Goal: Information Seeking & Learning: Learn about a topic

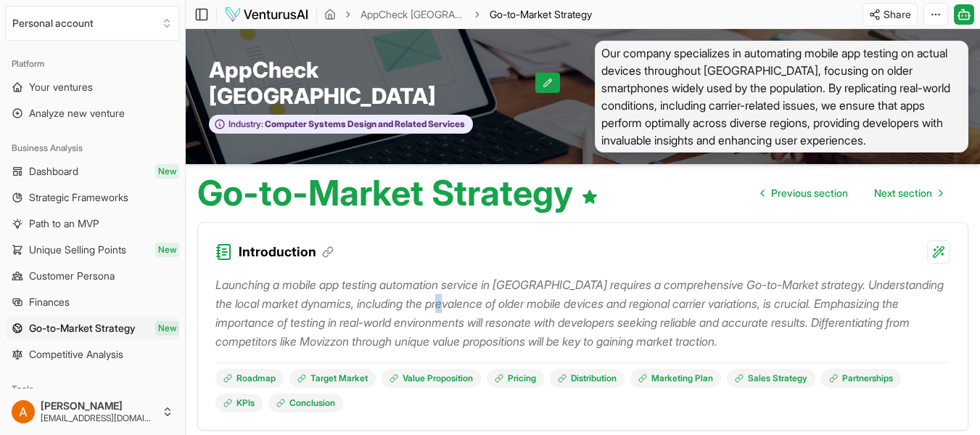
click at [464, 297] on p "Launching a mobile app testing automation service in [GEOGRAPHIC_DATA] requires…" at bounding box center [583, 312] width 735 height 75
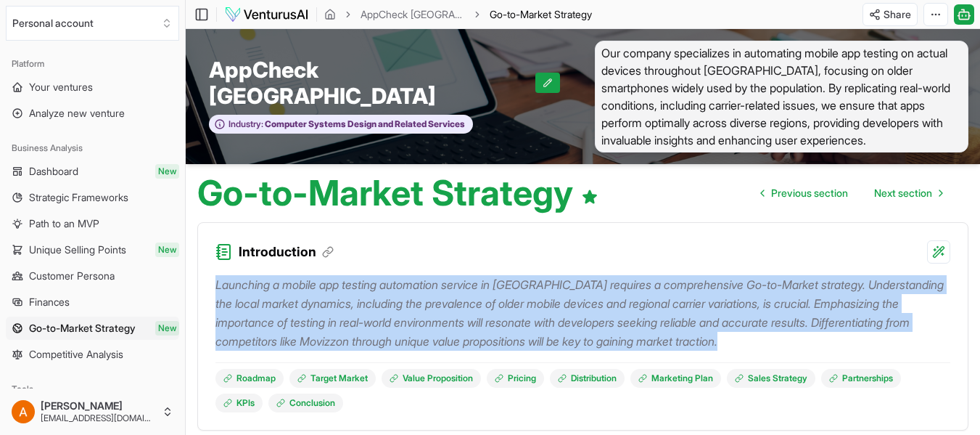
click at [464, 297] on p "Launching a mobile app testing automation service in [GEOGRAPHIC_DATA] requires…" at bounding box center [583, 312] width 735 height 75
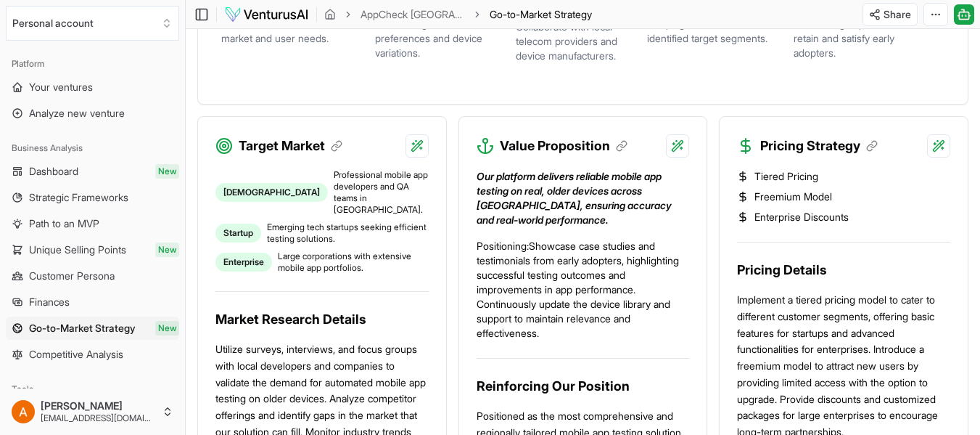
scroll to position [580, 0]
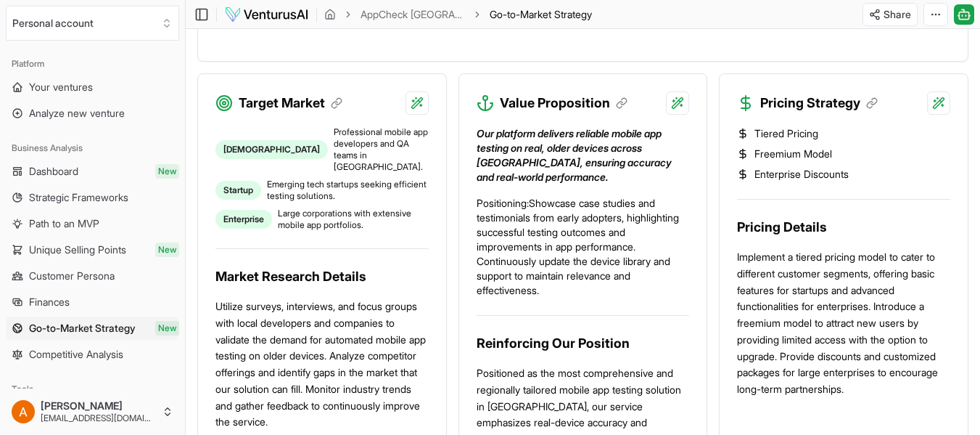
click at [345, 136] on span "Professional mobile app developers and QA teams in [GEOGRAPHIC_DATA]." at bounding box center [381, 149] width 95 height 46
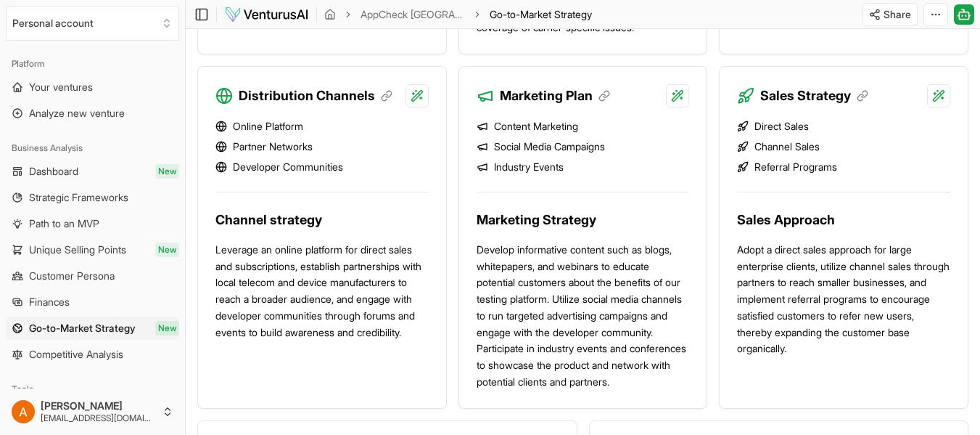
scroll to position [1016, 0]
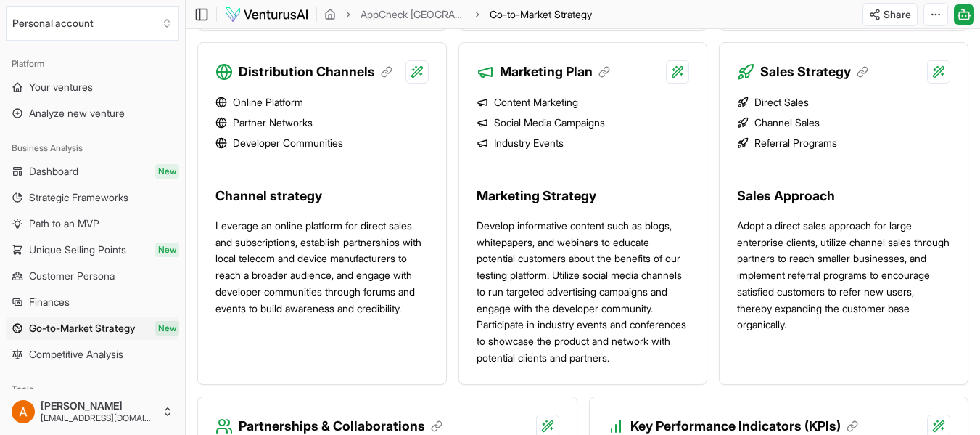
click at [285, 123] on li "Partner Networks" at bounding box center [322, 122] width 213 height 15
click at [295, 144] on li "Developer Communities" at bounding box center [322, 143] width 213 height 15
click at [158, 324] on span "New" at bounding box center [167, 328] width 24 height 15
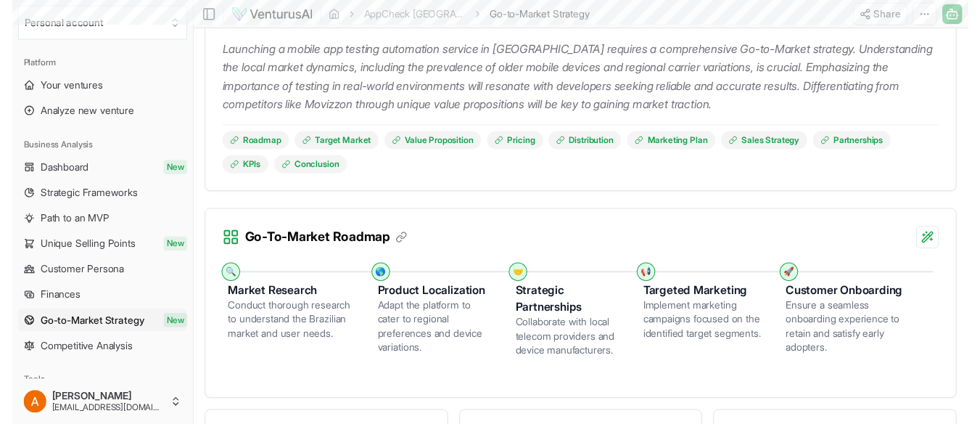
scroll to position [0, 0]
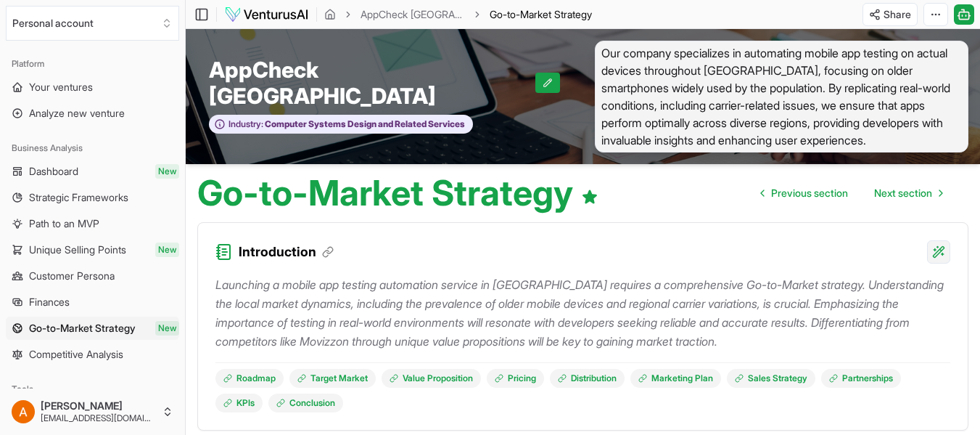
click at [937, 258] on html "We value your privacy We use cookies to enhance your browsing experience, serve…" at bounding box center [490, 217] width 980 height 435
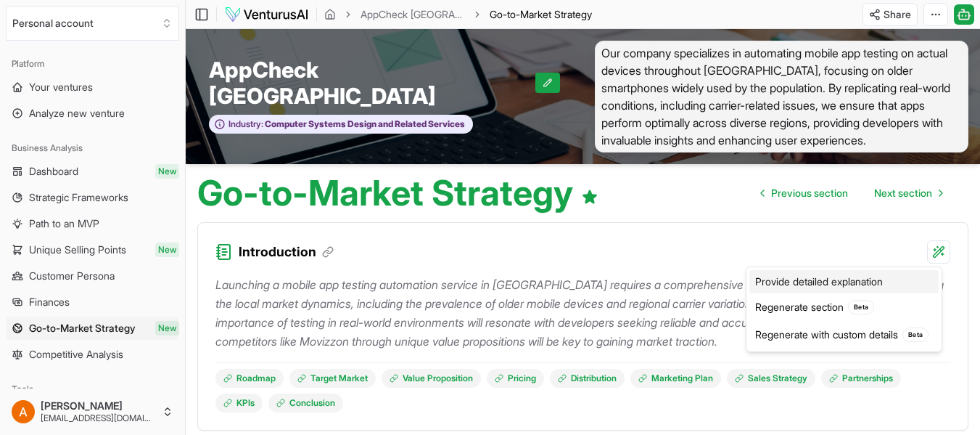
click at [803, 280] on div "Provide detailed explanation" at bounding box center [844, 281] width 189 height 23
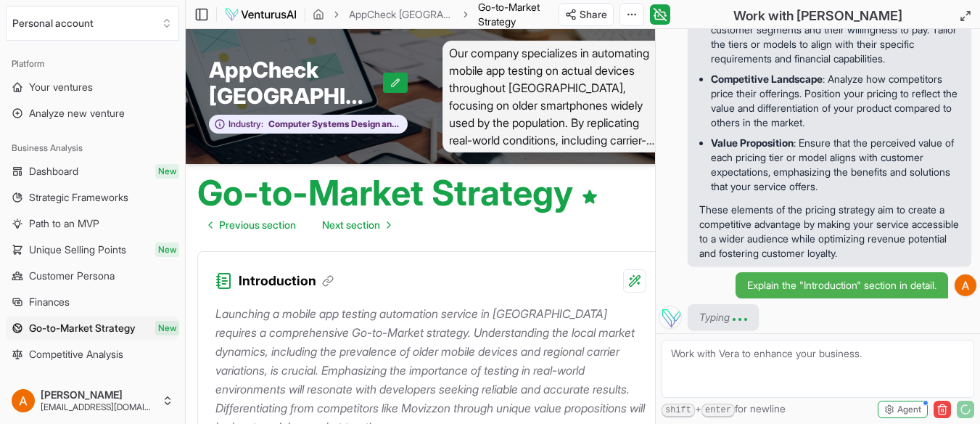
scroll to position [4088, 0]
click at [736, 372] on textarea at bounding box center [818, 369] width 313 height 58
type textarea "e"
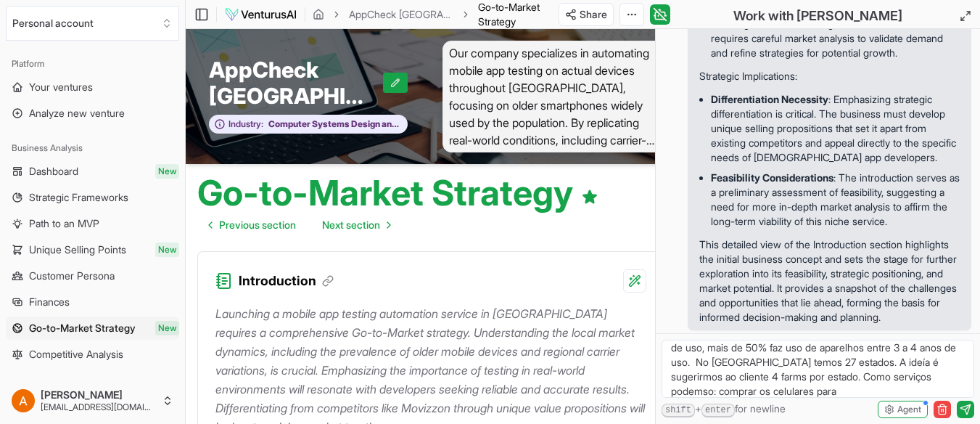
scroll to position [93, 0]
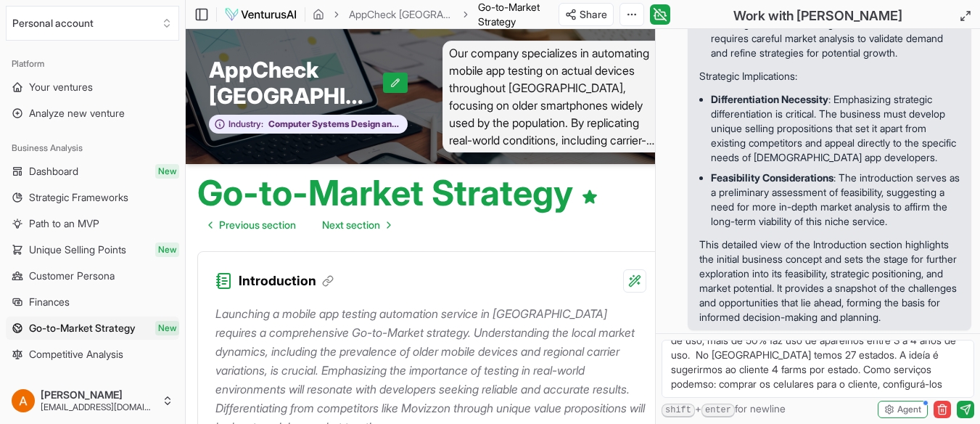
click at [811, 389] on textarea "gostariamos de iniciar a empresa, com pacotes onde clientes são responsáveis pe…" at bounding box center [818, 369] width 313 height 58
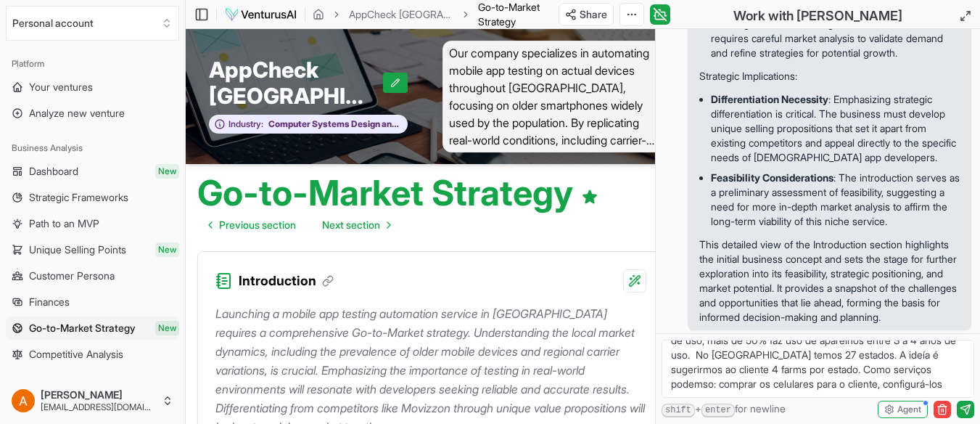
click at [811, 389] on textarea "gostariamos de iniciar a empresa, com pacotes onde clientes são responsáveis pe…" at bounding box center [818, 369] width 313 height 58
click at [825, 389] on textarea "gostariamos de iniciar a empresa, com pacotes onde clientes são responsáveis pe…" at bounding box center [818, 369] width 313 height 58
drag, startPoint x: 828, startPoint y: 387, endPoint x: 787, endPoint y: 388, distance: 41.4
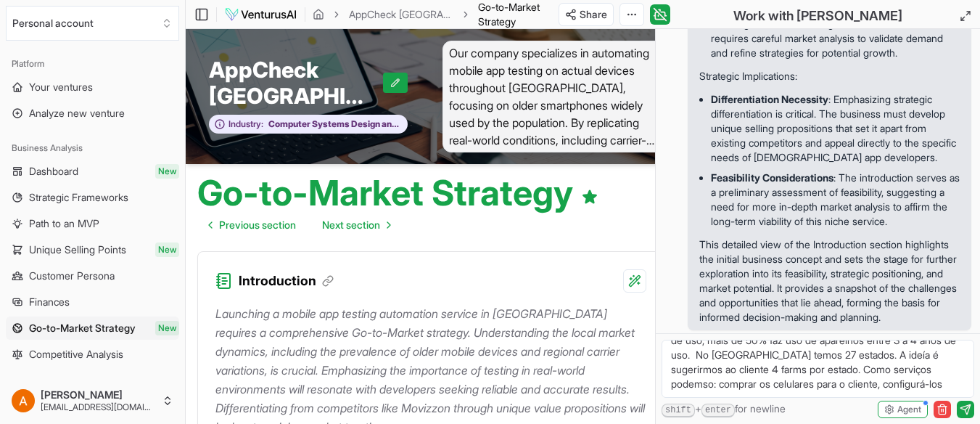
click at [787, 388] on textarea "gostariamos de iniciar a empresa, com pacotes onde clientes são responsáveis pe…" at bounding box center [818, 369] width 313 height 58
click at [851, 398] on textarea "gostariamos de iniciar a empresa, com pacotes onde clientes são responsáveis pe…" at bounding box center [818, 369] width 313 height 58
click at [702, 398] on textarea "gostariamos de iniciar a empresa, com pacotes onde clientes são responsáveis pe…" at bounding box center [818, 369] width 313 height 58
click at [795, 398] on textarea "gostariamos de iniciar a empresa, com pacotes onde clientes são responsáveis pe…" at bounding box center [818, 369] width 313 height 58
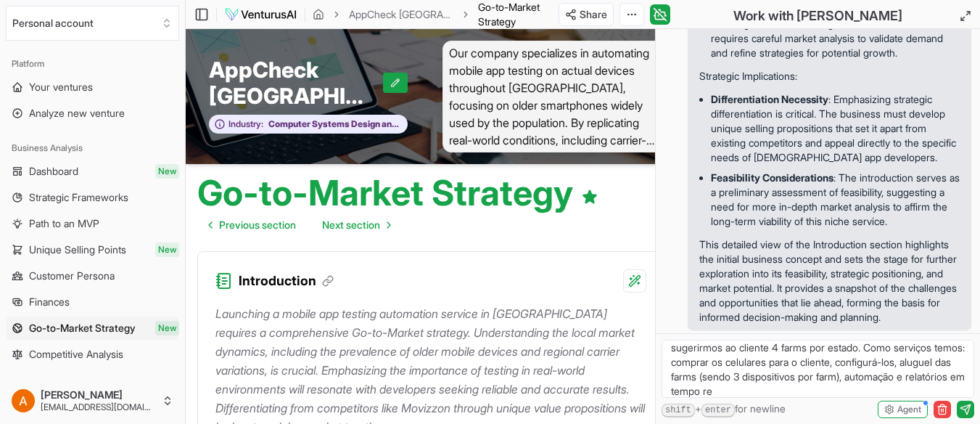
scroll to position [122, 0]
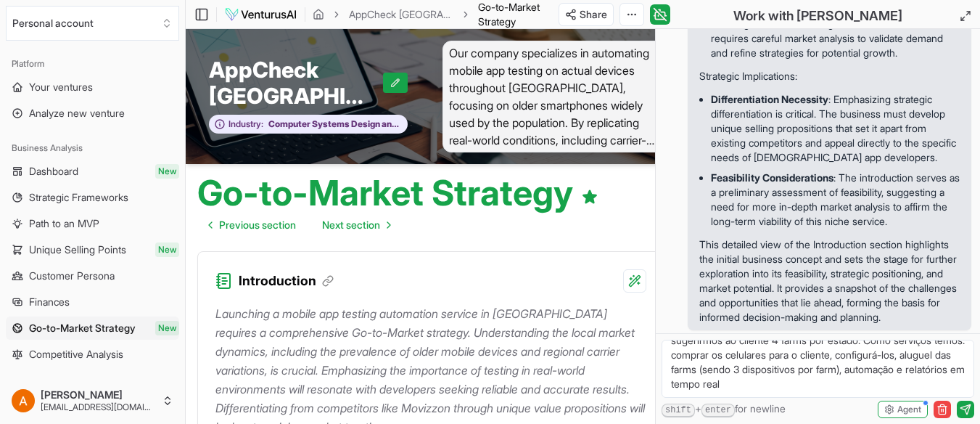
type textarea "gostariamos de iniciar a empresa, com pacotes onde clientes são responsáveis pe…"
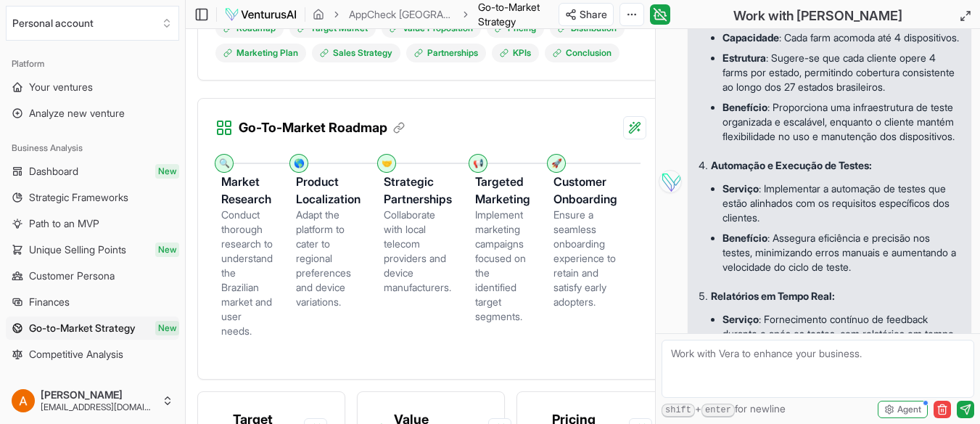
scroll to position [5830, 0]
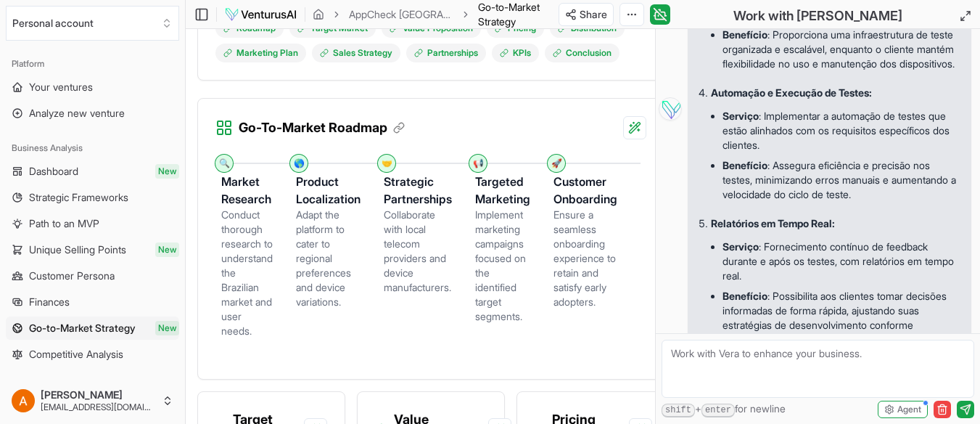
drag, startPoint x: 776, startPoint y: 173, endPoint x: 805, endPoint y: 217, distance: 53.3
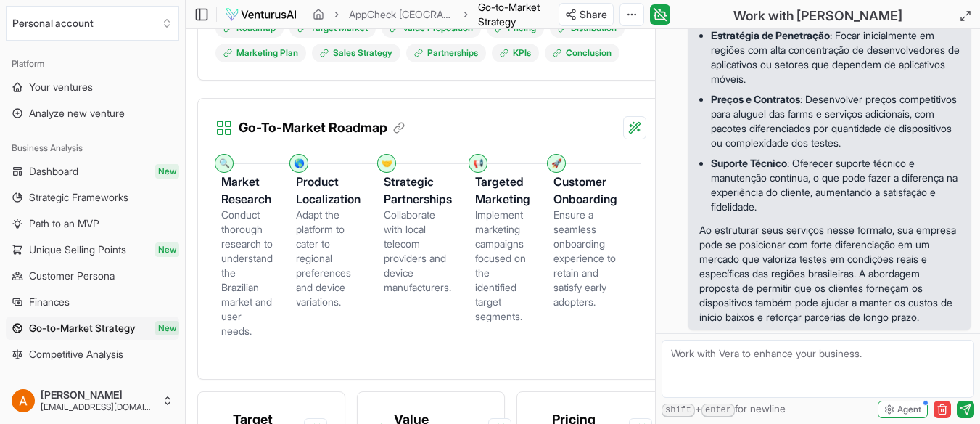
scroll to position [6483, 0]
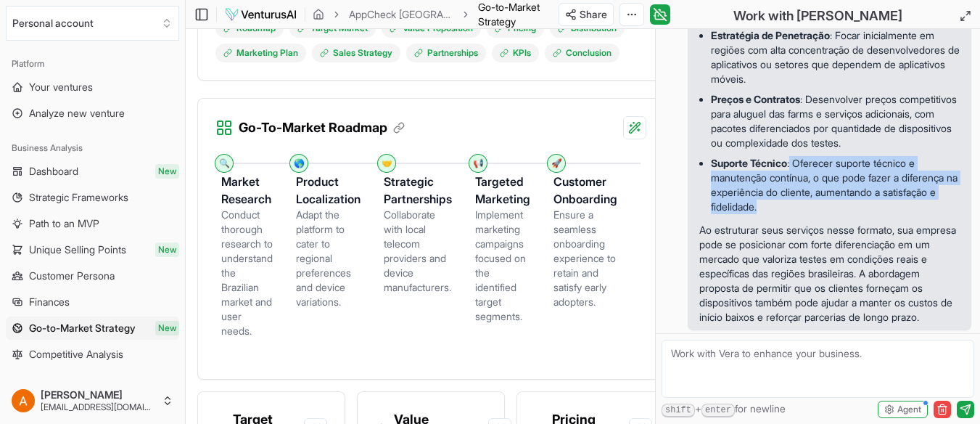
drag, startPoint x: 797, startPoint y: 231, endPoint x: 845, endPoint y: 274, distance: 63.8
click at [845, 217] on li "Suporte Técnico : Oferecer suporte técnico e manutenção contínua, o que pode fa…" at bounding box center [835, 185] width 249 height 64
click at [822, 217] on li "Suporte Técnico : Oferecer suporte técnico e manutenção contínua, o que pode fa…" at bounding box center [835, 185] width 249 height 64
drag, startPoint x: 824, startPoint y: 247, endPoint x: 863, endPoint y: 276, distance: 48.8
click at [863, 217] on li "Suporte Técnico : Oferecer suporte técnico e manutenção contínua, o que pode fa…" at bounding box center [835, 185] width 249 height 64
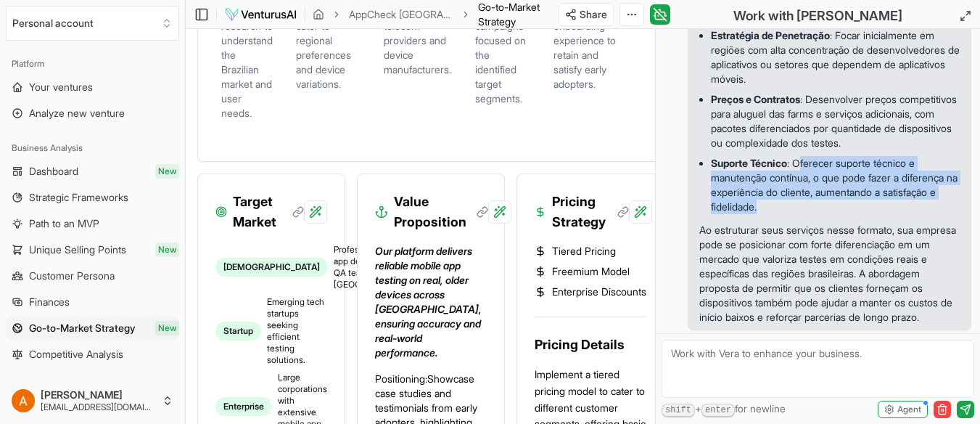
scroll to position [726, 0]
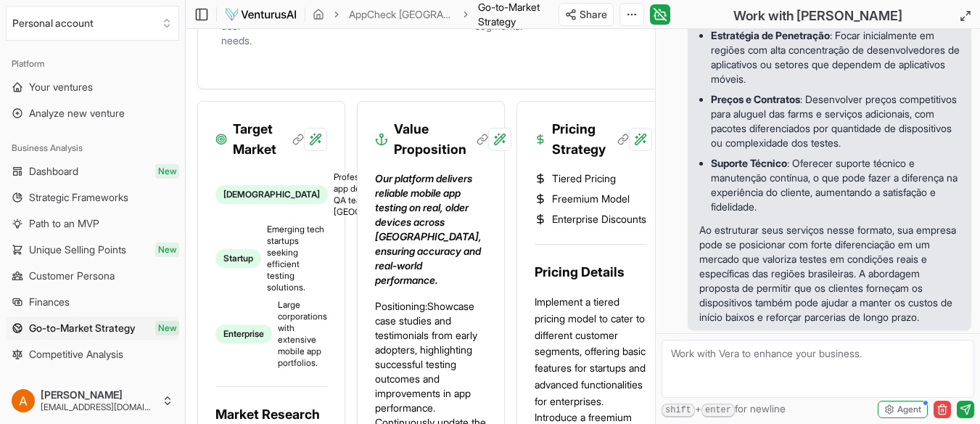
click at [768, 374] on textarea at bounding box center [818, 369] width 313 height 58
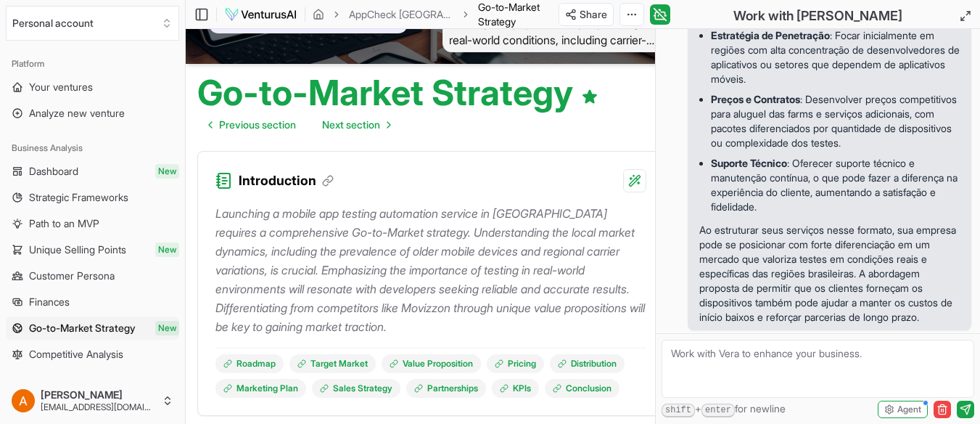
scroll to position [0, 0]
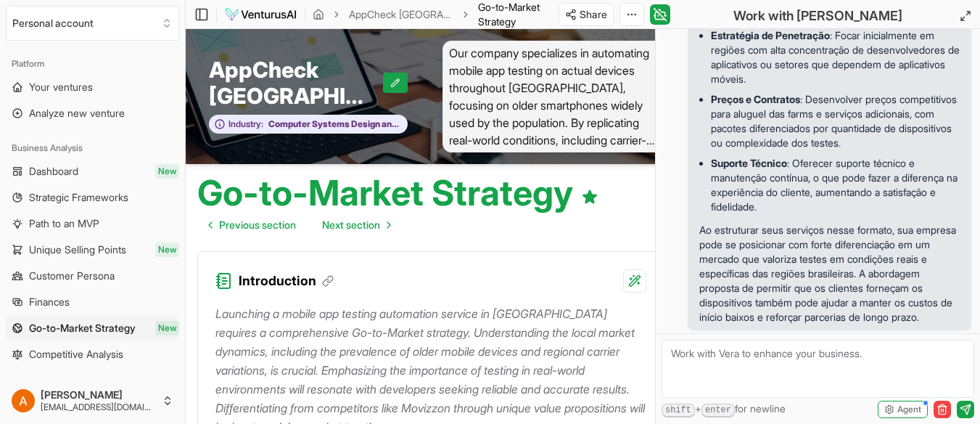
click at [699, 365] on textarea at bounding box center [818, 369] width 313 height 58
type textarea "refaça todo go-to-market strategy com base nessas informações"
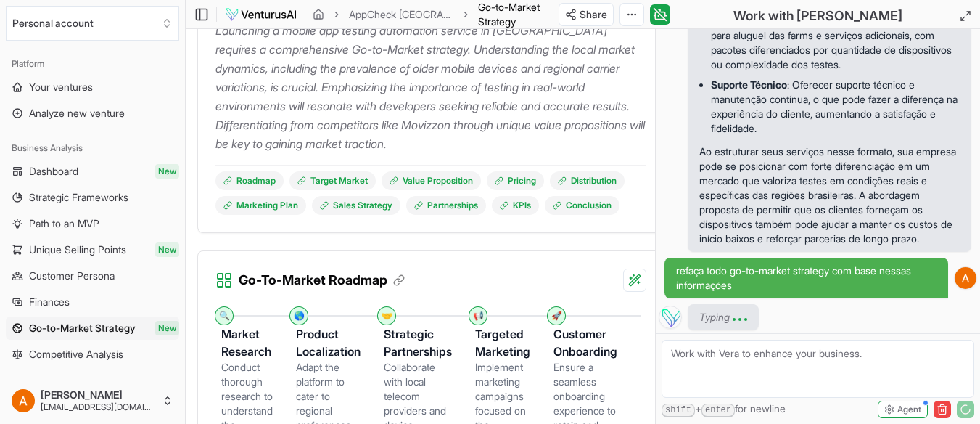
scroll to position [290, 0]
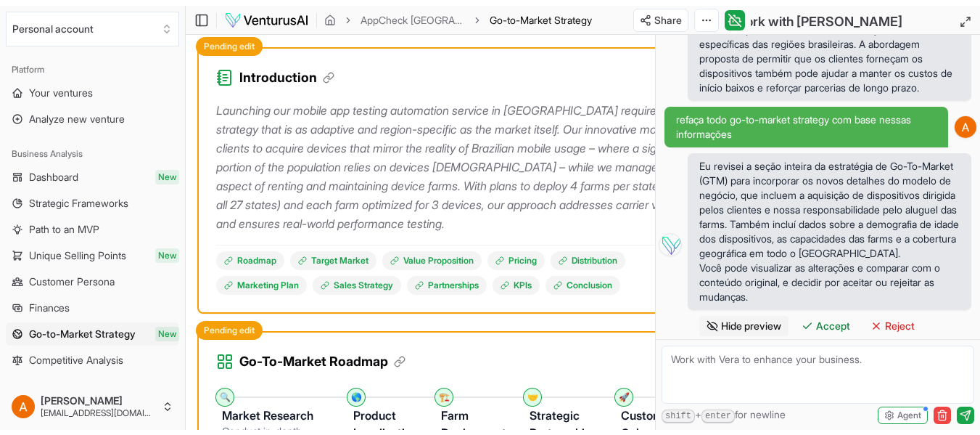
scroll to position [218, 0]
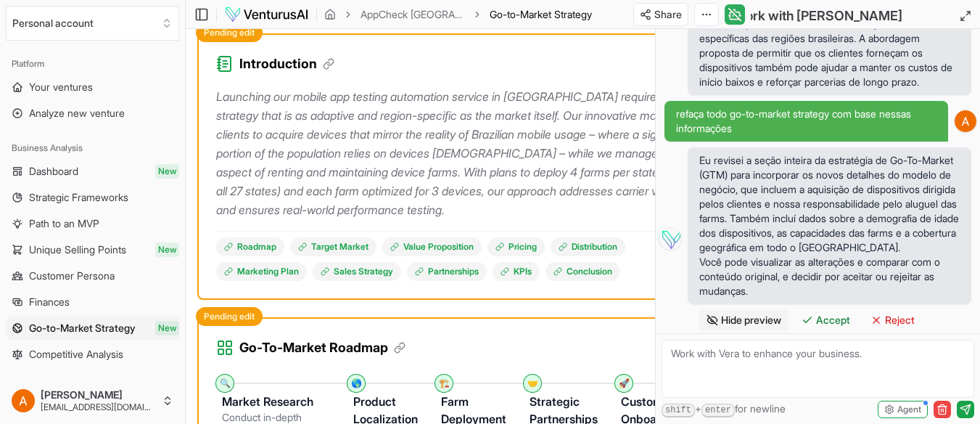
click at [729, 16] on icon at bounding box center [735, 14] width 12 height 12
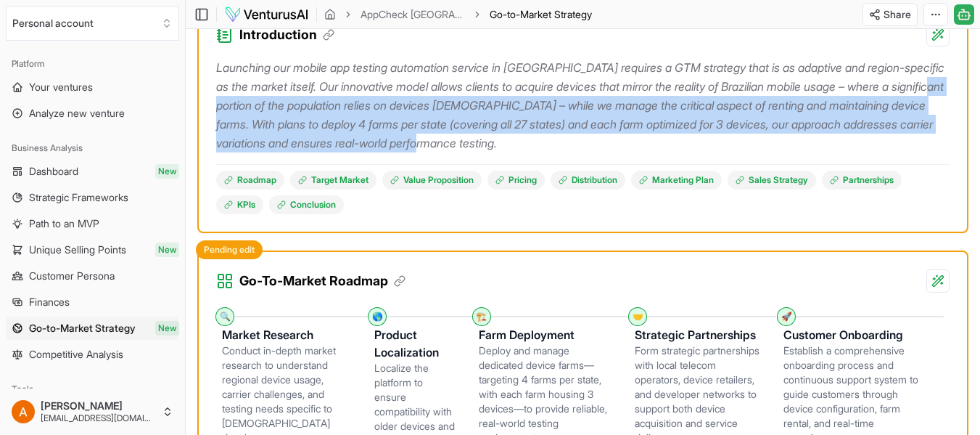
drag, startPoint x: 313, startPoint y: 108, endPoint x: 687, endPoint y: 143, distance: 376.0
click at [687, 143] on p "Launching our mobile app testing automation service in [GEOGRAPHIC_DATA] requir…" at bounding box center [583, 105] width 734 height 94
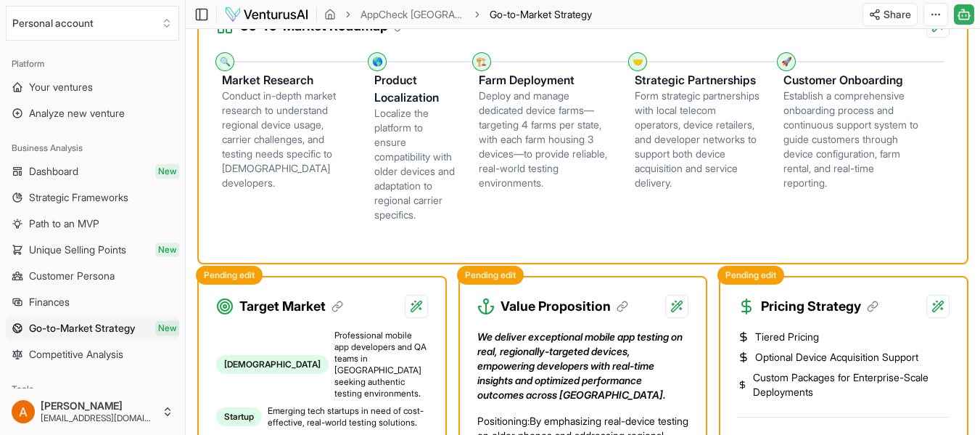
scroll to position [508, 0]
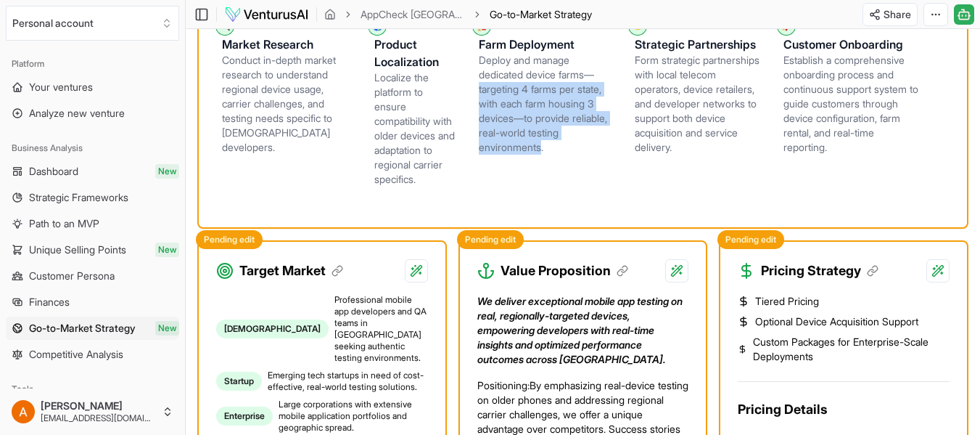
drag, startPoint x: 469, startPoint y: 94, endPoint x: 535, endPoint y: 159, distance: 92.9
click at [535, 159] on li "🏗️ Farm Deployment Deploy and manage dedicated device farms—targeting 4 farms p…" at bounding box center [557, 111] width 156 height 173
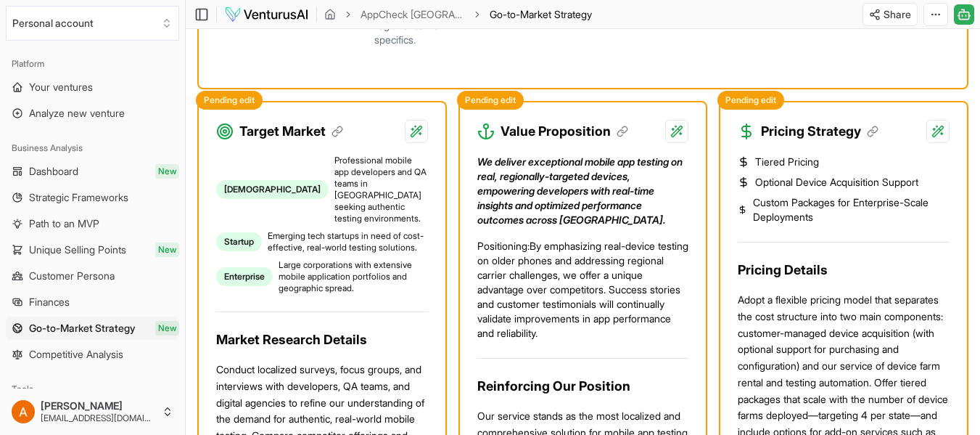
scroll to position [653, 0]
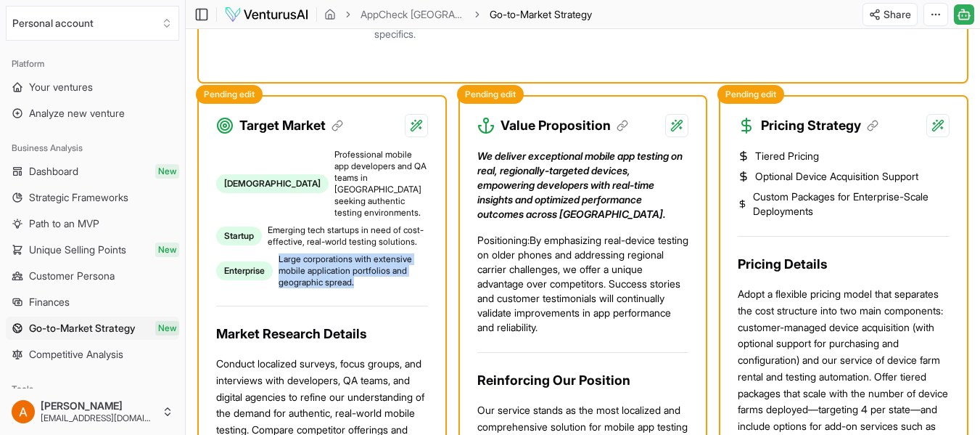
drag, startPoint x: 283, startPoint y: 252, endPoint x: 361, endPoint y: 275, distance: 81.7
click at [361, 275] on span "Large corporations with extensive mobile application portfolios and geographic …" at bounding box center [353, 270] width 149 height 35
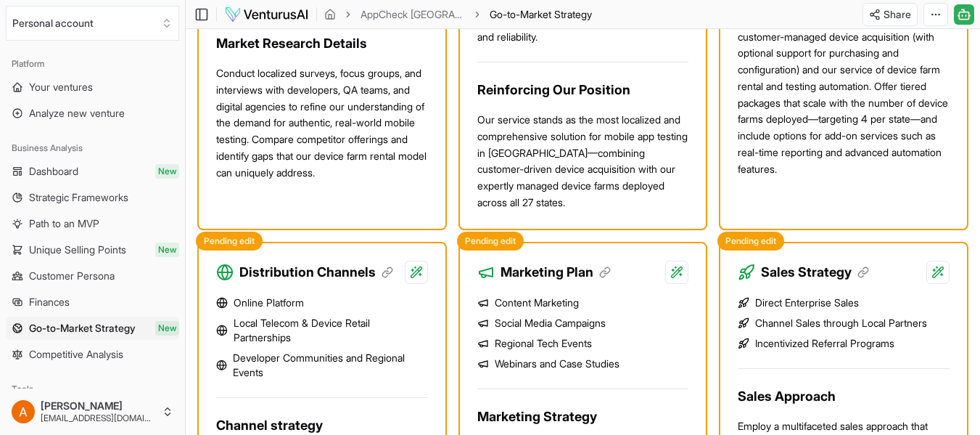
scroll to position [726, 0]
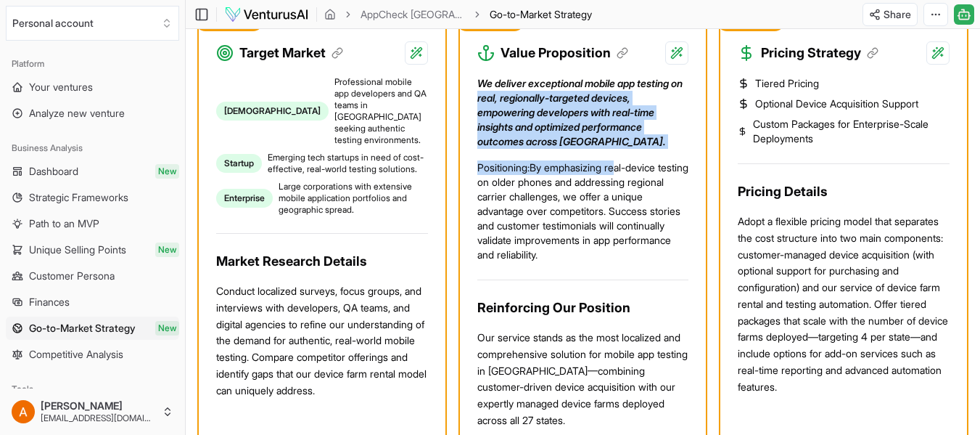
drag, startPoint x: 492, startPoint y: 115, endPoint x: 623, endPoint y: 165, distance: 139.6
click at [623, 165] on div "We deliver exceptional mobile app testing on real, regionally-targeted devices,…" at bounding box center [583, 169] width 212 height 186
click at [563, 140] on p "We deliver exceptional mobile app testing on real, regionally-targeted devices,…" at bounding box center [583, 112] width 212 height 73
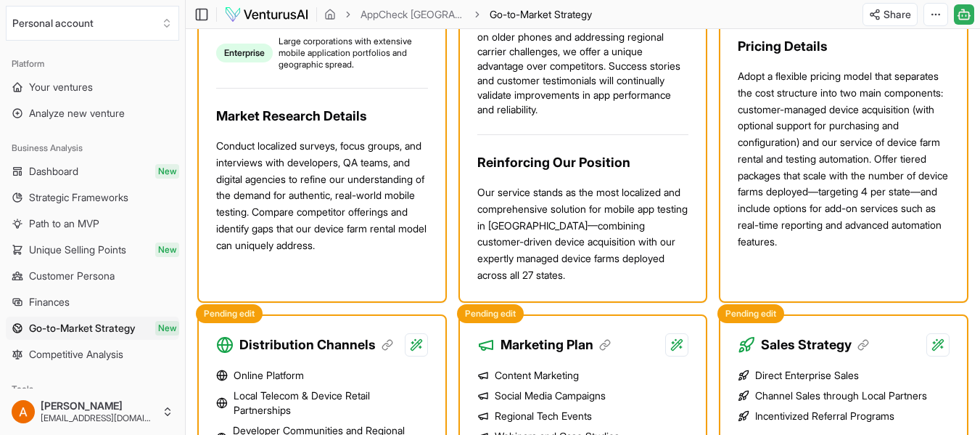
scroll to position [798, 0]
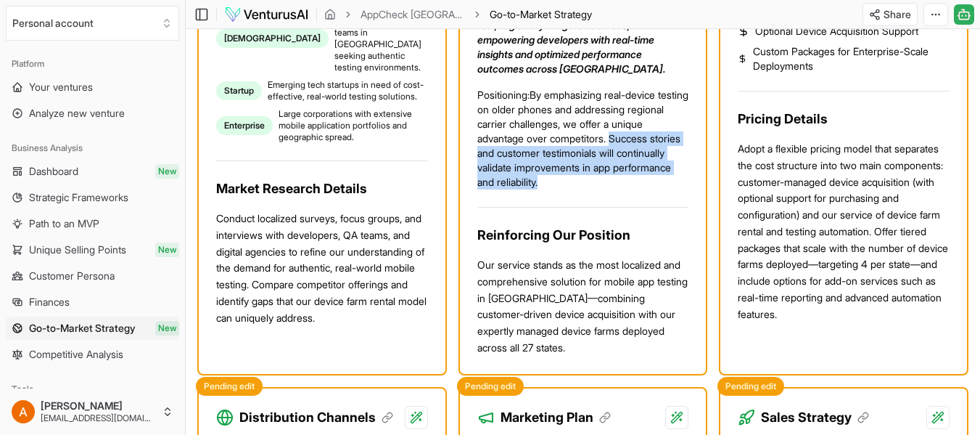
drag, startPoint x: 478, startPoint y: 169, endPoint x: 654, endPoint y: 197, distance: 178.5
click at [654, 189] on p "Positioning: By emphasizing real-device testing on older phones and addressing …" at bounding box center [583, 139] width 212 height 102
click at [638, 181] on p "Positioning: By emphasizing real-device testing on older phones and addressing …" at bounding box center [583, 139] width 212 height 102
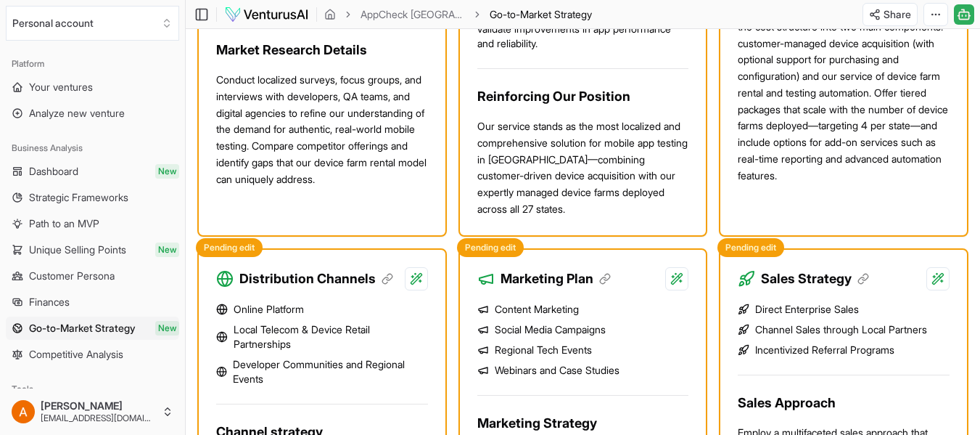
scroll to position [943, 0]
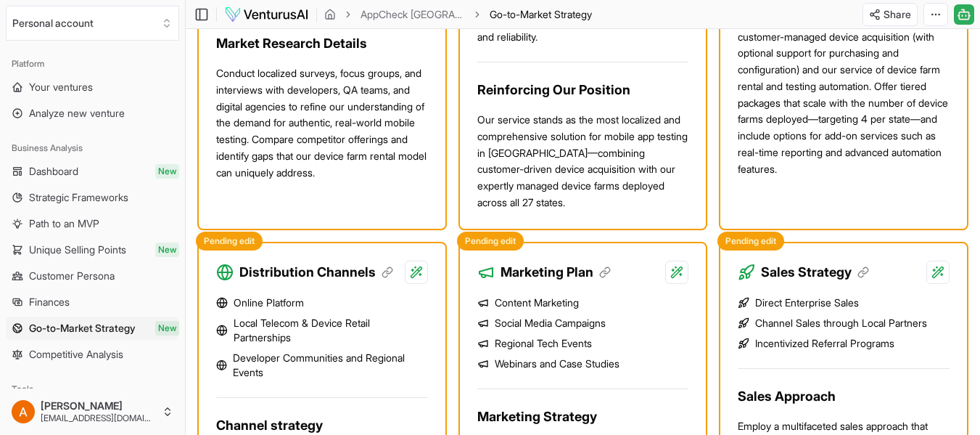
click at [549, 100] on h3 "Reinforcing Our Position" at bounding box center [583, 90] width 212 height 20
click at [541, 147] on p "Our service stands as the most localized and comprehensive solution for mobile …" at bounding box center [583, 161] width 212 height 99
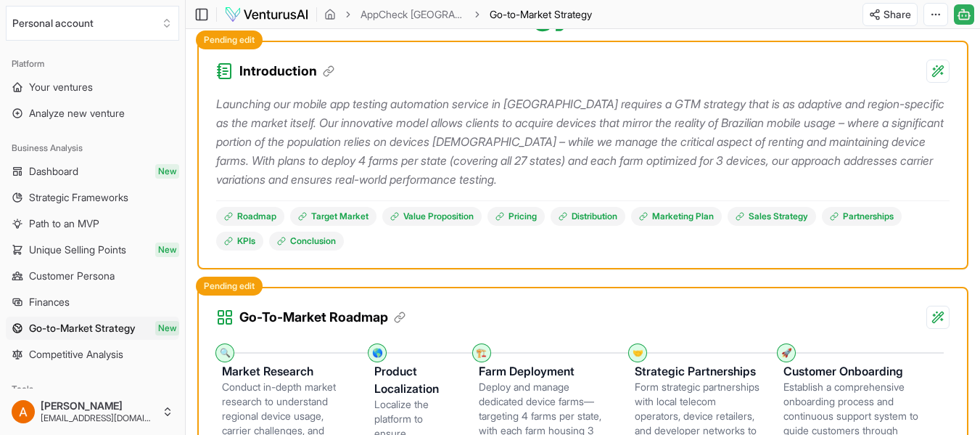
scroll to position [0, 0]
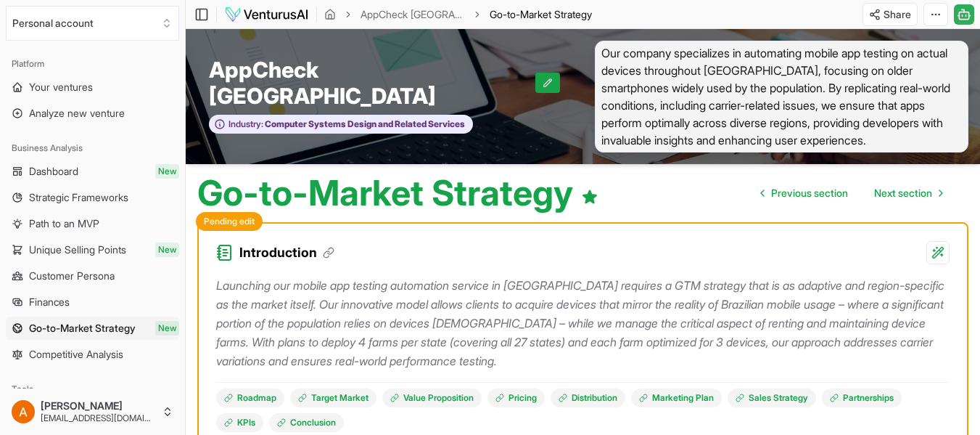
click at [661, 65] on span "Our company specializes in automating mobile app testing on actual devices thro…" at bounding box center [782, 97] width 374 height 112
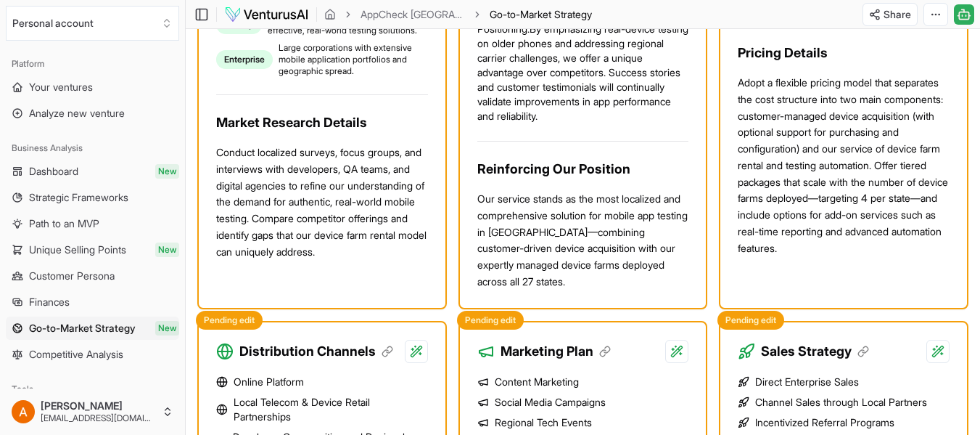
scroll to position [871, 0]
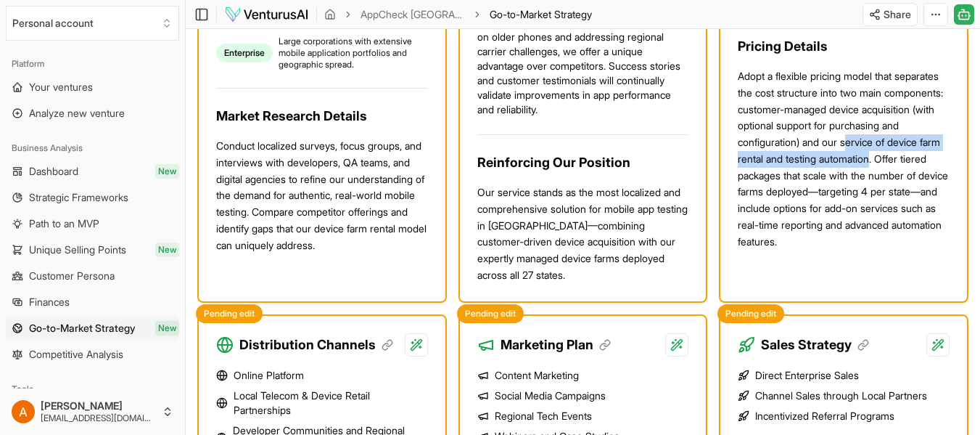
drag, startPoint x: 742, startPoint y: 175, endPoint x: 793, endPoint y: 185, distance: 51.8
click at [793, 185] on p "Adopt a flexible pricing model that separates the cost structure into two main …" at bounding box center [844, 158] width 212 height 181
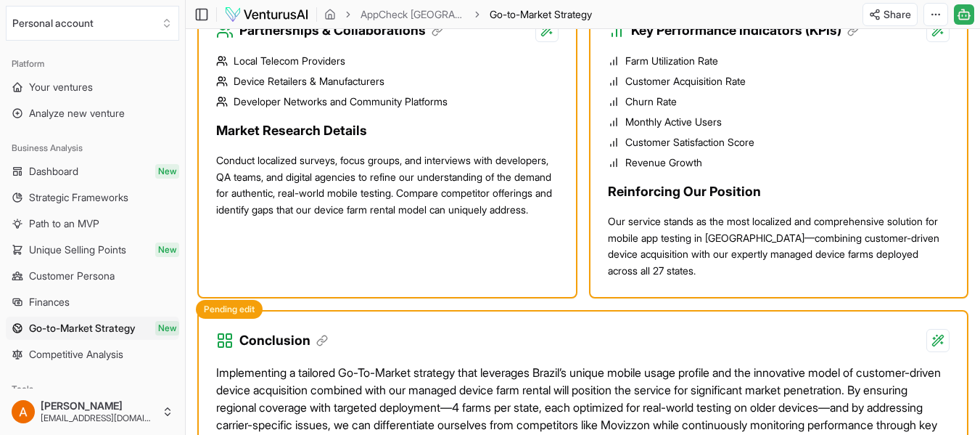
scroll to position [1596, 0]
